Goal: Information Seeking & Learning: Learn about a topic

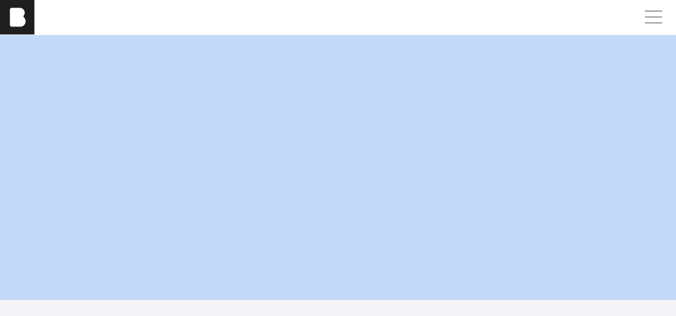
scroll to position [133, 8]
drag, startPoint x: 675, startPoint y: 31, endPoint x: 684, endPoint y: 20, distance: 14.1
click at [675, 20] on html "[PERSON_NAME] [PERSON_NAME] [PERSON_NAME] Work About Careers Contact [PERSON_NA…" at bounding box center [338, 25] width 676 height 316
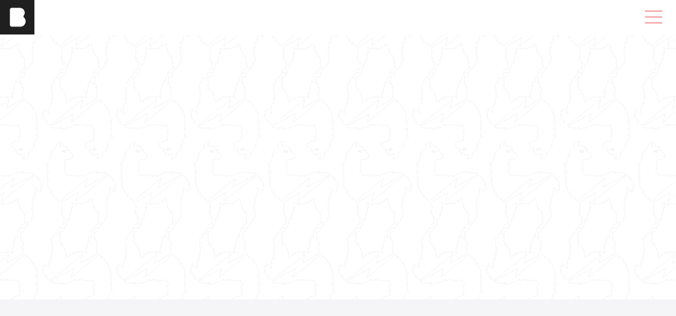
click at [652, 18] on span at bounding box center [651, 17] width 25 height 19
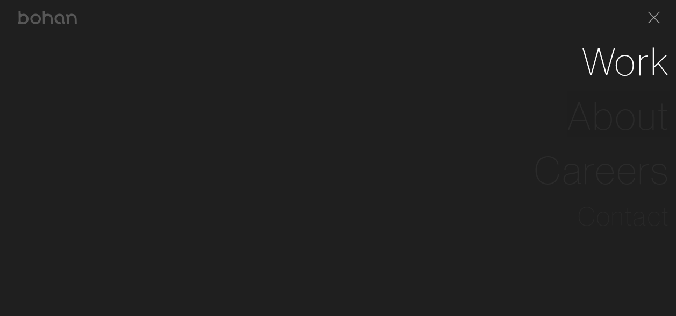
click at [632, 70] on link "Work" at bounding box center [626, 61] width 88 height 54
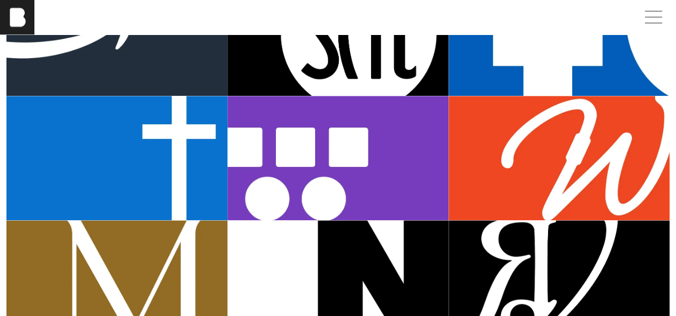
scroll to position [590, 0]
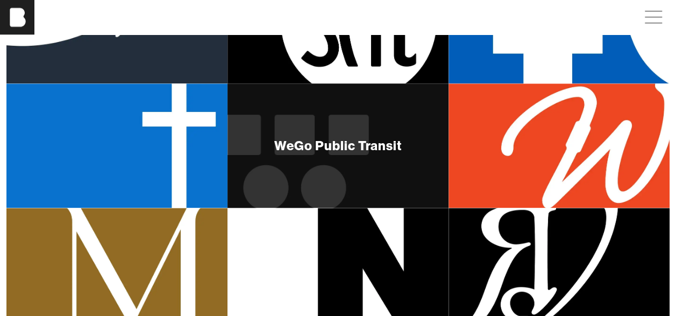
click at [375, 160] on div "WeGo Public Transit" at bounding box center [337, 145] width 221 height 124
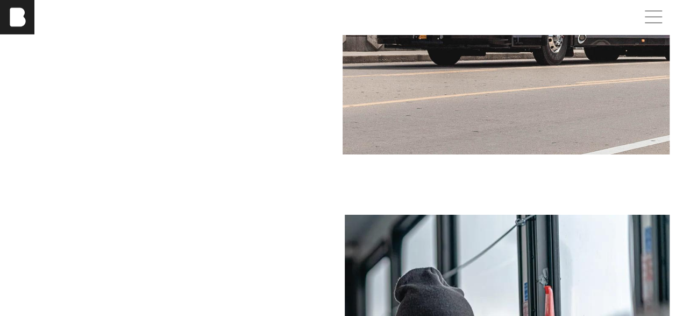
scroll to position [1679, 0]
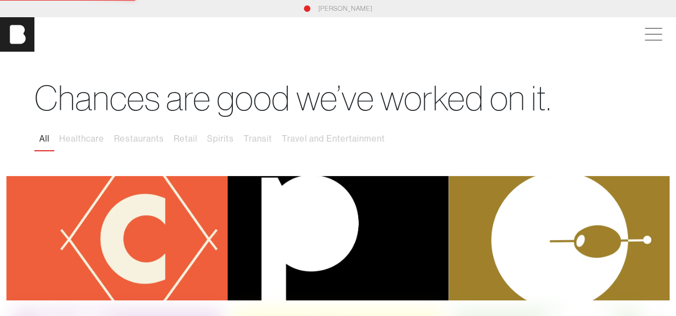
scroll to position [2, 0]
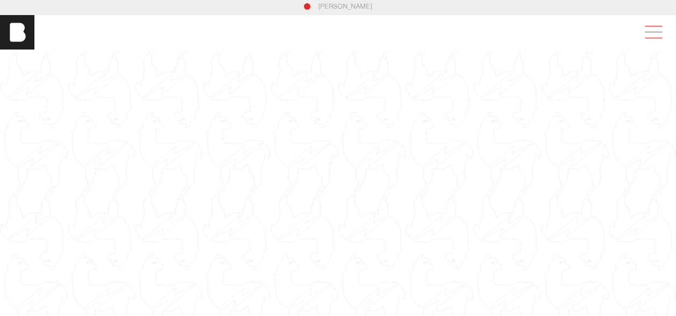
drag, startPoint x: 191, startPoint y: 1, endPoint x: 665, endPoint y: 30, distance: 474.5
click at [663, 30] on span at bounding box center [651, 32] width 25 height 19
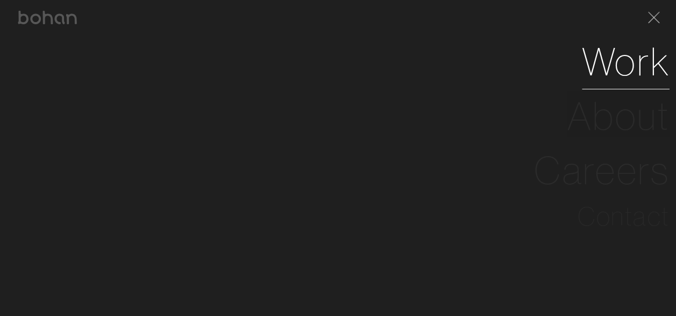
click at [641, 72] on link "Work" at bounding box center [626, 61] width 88 height 54
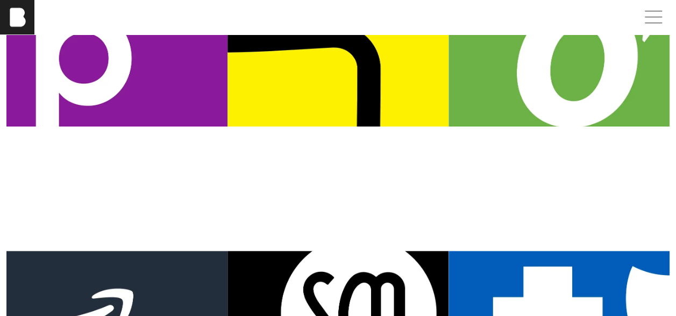
scroll to position [281, 0]
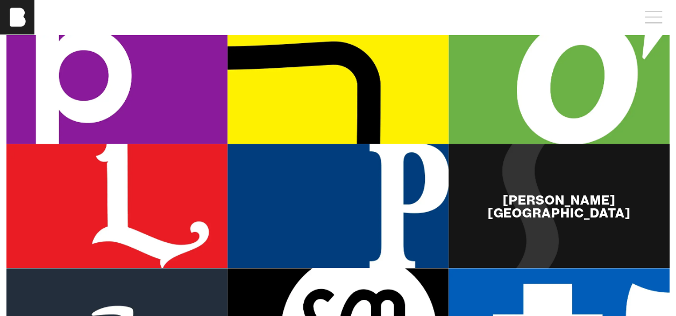
click at [560, 223] on div "[PERSON_NAME][GEOGRAPHIC_DATA]" at bounding box center [558, 206] width 221 height 124
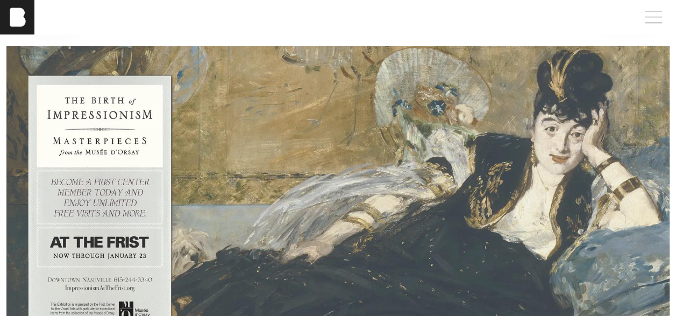
scroll to position [4301, 0]
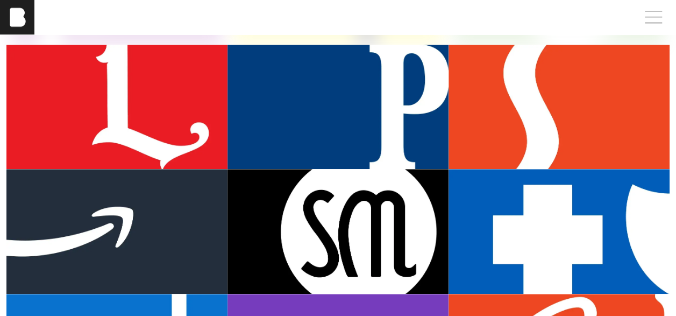
scroll to position [371, 0]
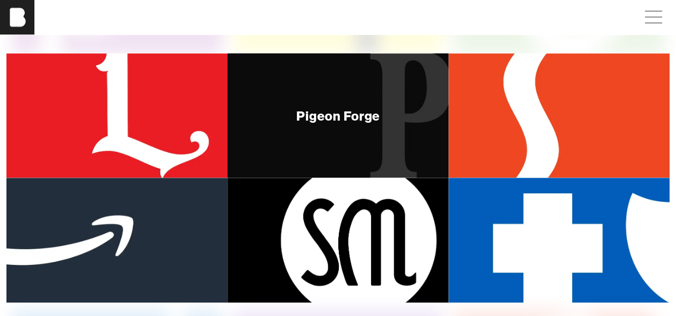
click at [367, 111] on div "Pigeon Forge" at bounding box center [338, 115] width 84 height 13
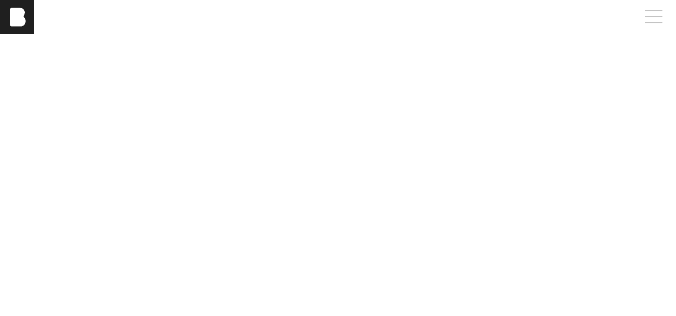
scroll to position [3370, 0]
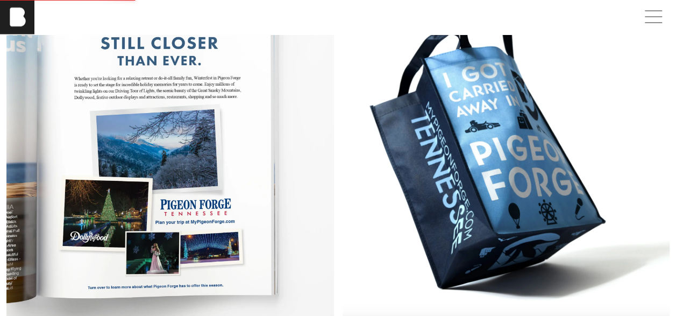
scroll to position [1874, 0]
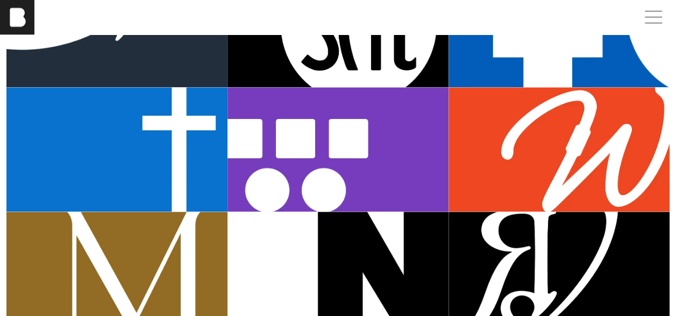
scroll to position [588, 0]
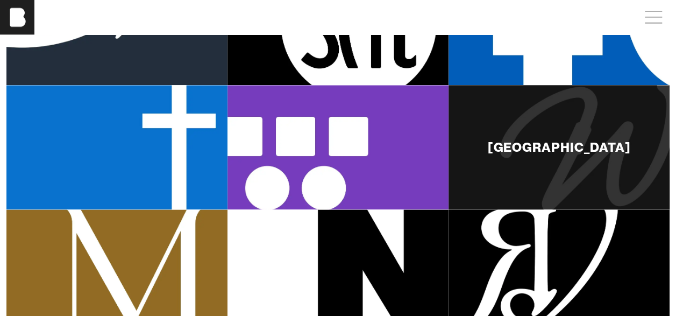
click at [579, 146] on div "[GEOGRAPHIC_DATA]" at bounding box center [558, 146] width 143 height 13
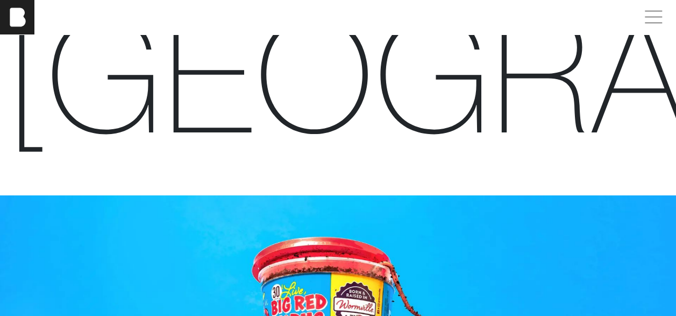
scroll to position [29, 0]
